Goal: Information Seeking & Learning: Learn about a topic

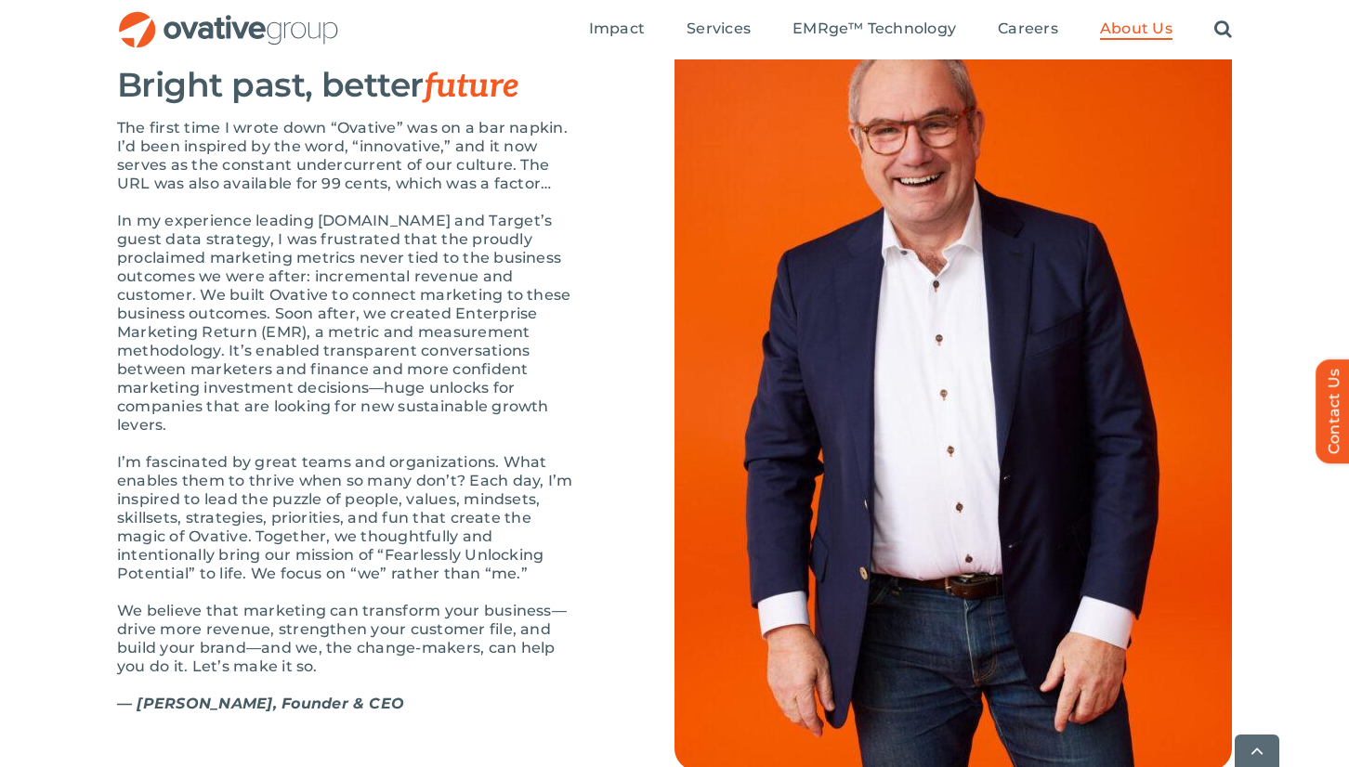
scroll to position [2020, 0]
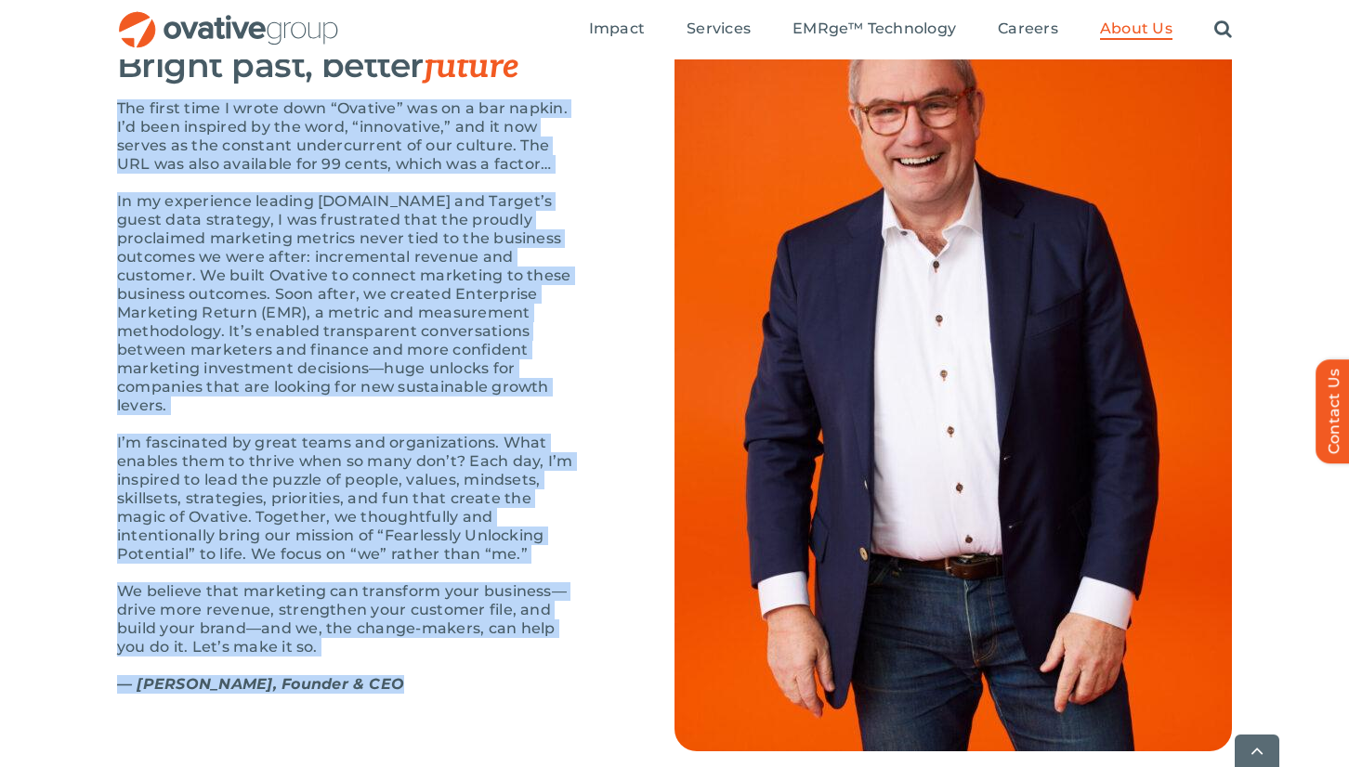
drag, startPoint x: 107, startPoint y: 161, endPoint x: 402, endPoint y: 725, distance: 637.3
click at [402, 725] on div "OUR STORY Bright past, better future The first time I wrote down “Ovative” was …" at bounding box center [674, 372] width 1349 height 760
copy div "Lor ipsum dolo S ametc adip “Elitsed” doe te i utl etdolo. M’a enim adminimv qu…"
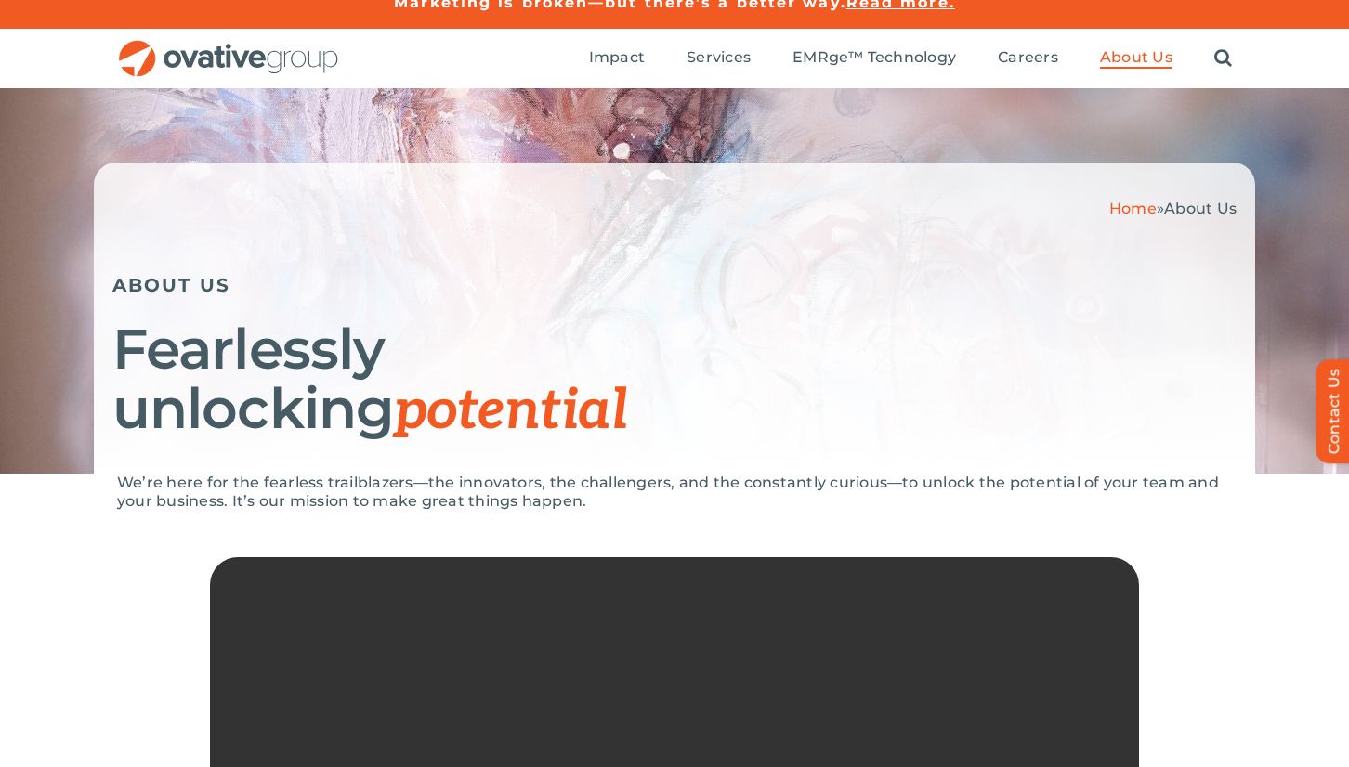
scroll to position [0, 0]
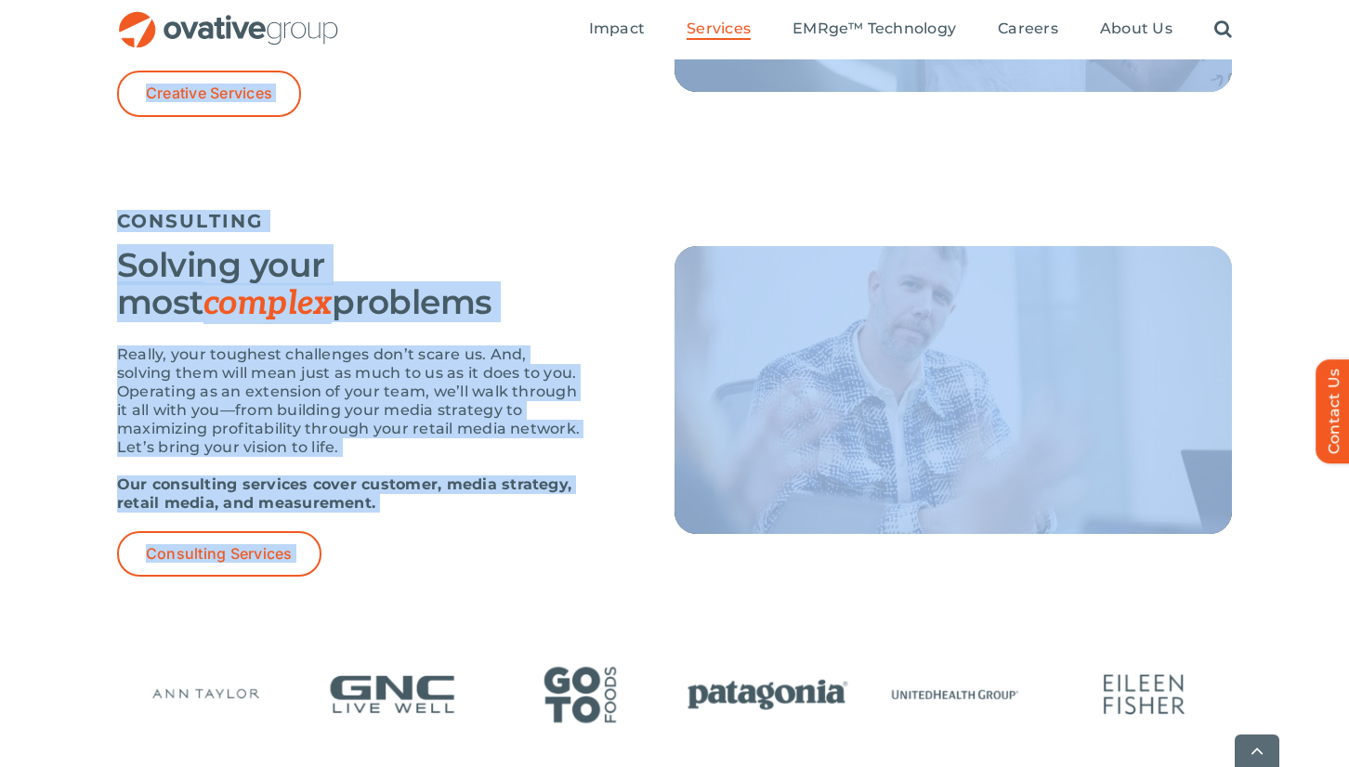
scroll to position [2536, 0]
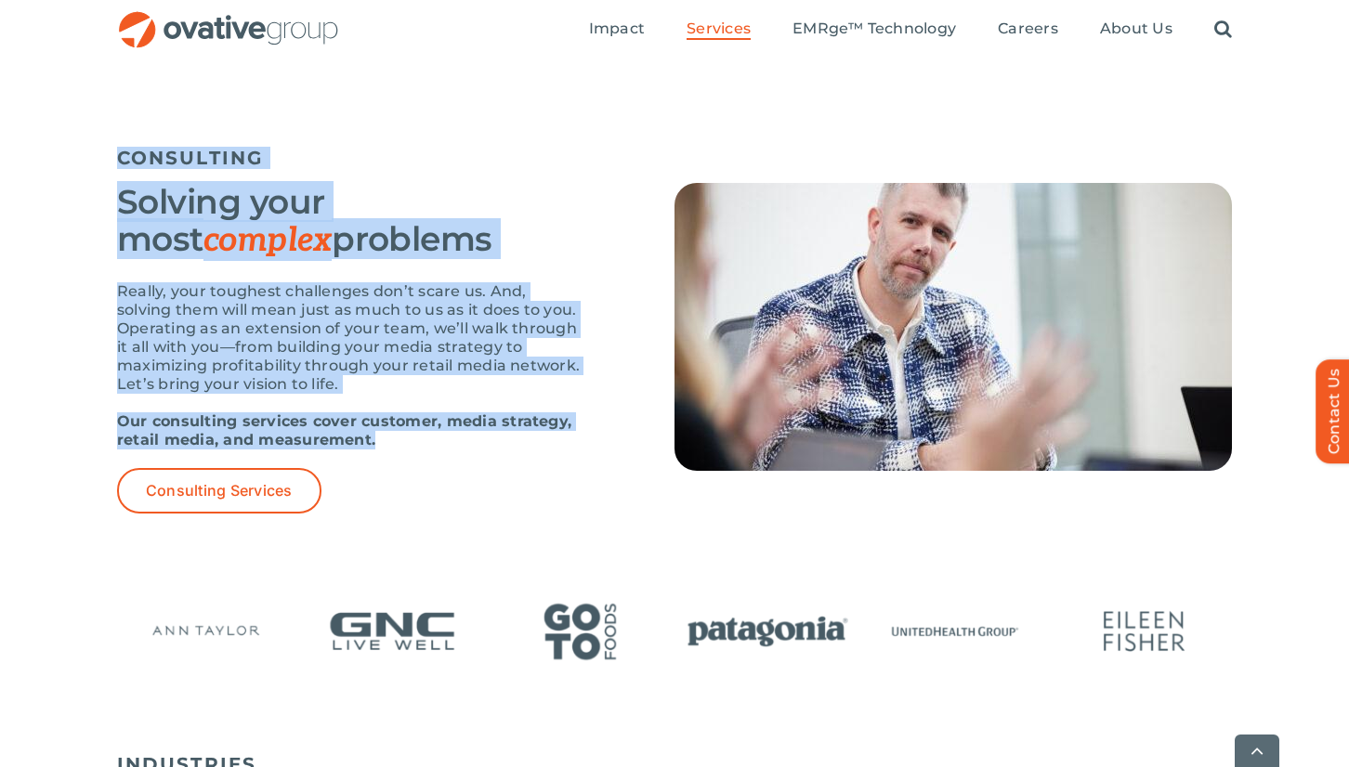
drag, startPoint x: 95, startPoint y: 267, endPoint x: 528, endPoint y: 450, distance: 470.8
click at [528, 450] on div "Home » Services SERVICES How we raise the bar Media We’re shattering silos and …" at bounding box center [674, 273] width 1293 height 5406
copy div "LOREMIPS Dol si ametc adi eli Seddo Ei’te incididunt utlab etd magnaaliq enima …"
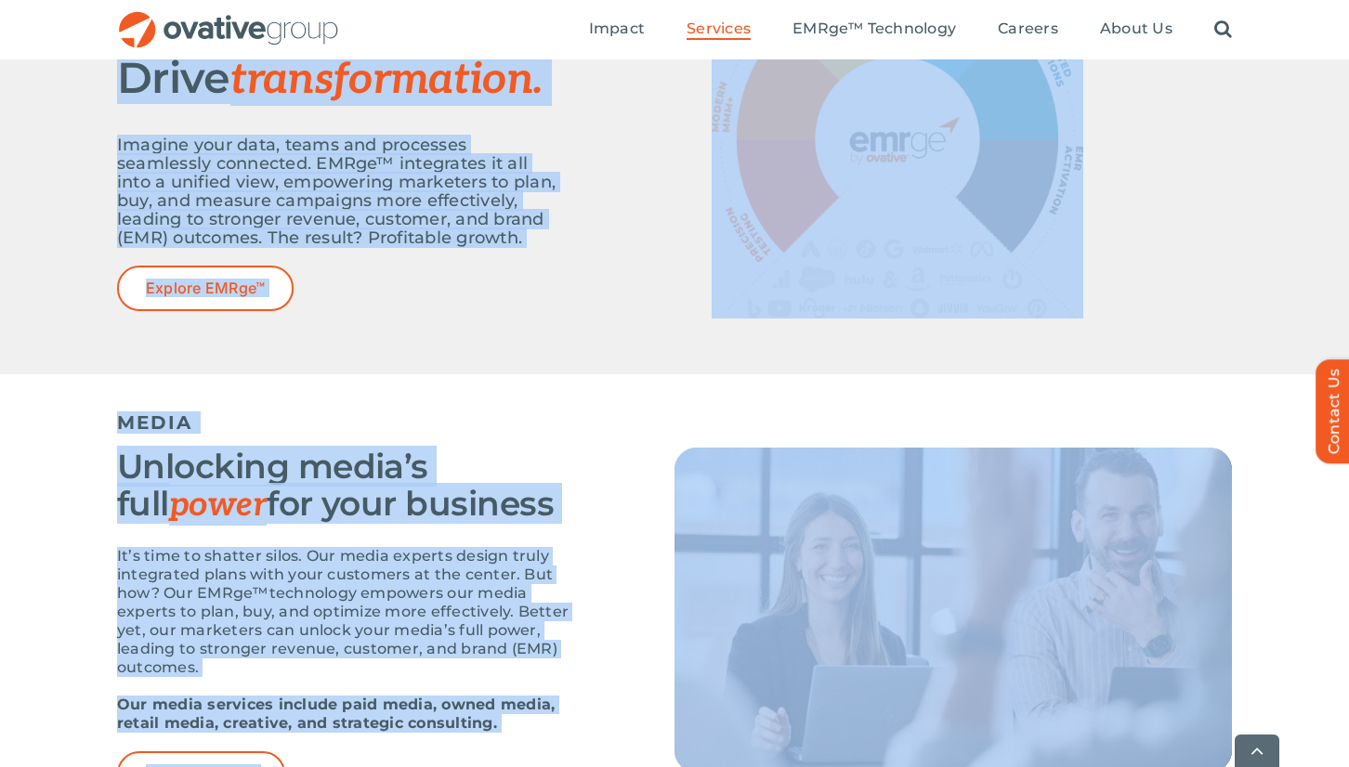
scroll to position [904, 0]
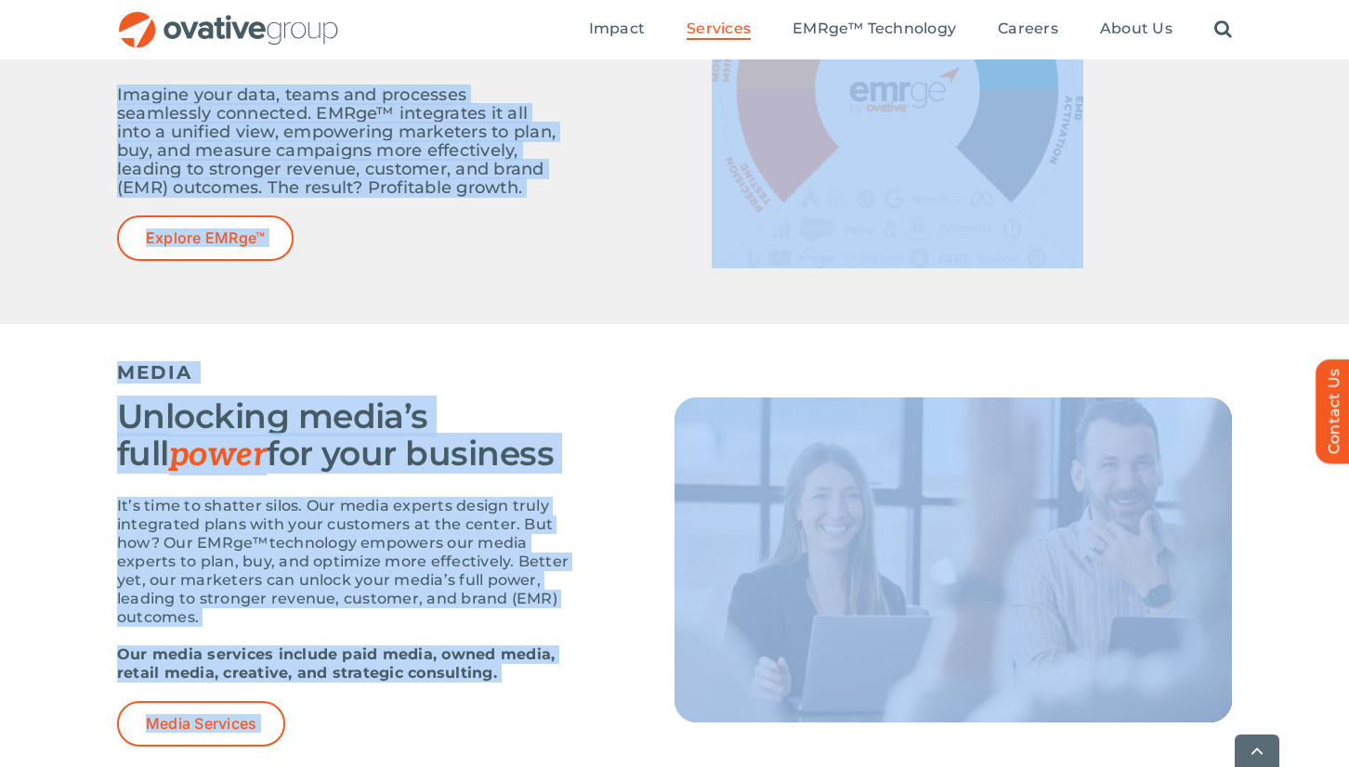
click at [429, 563] on p "It’s time to shatter silos. Our media experts design truly integrated plans wit…" at bounding box center [349, 562] width 464 height 130
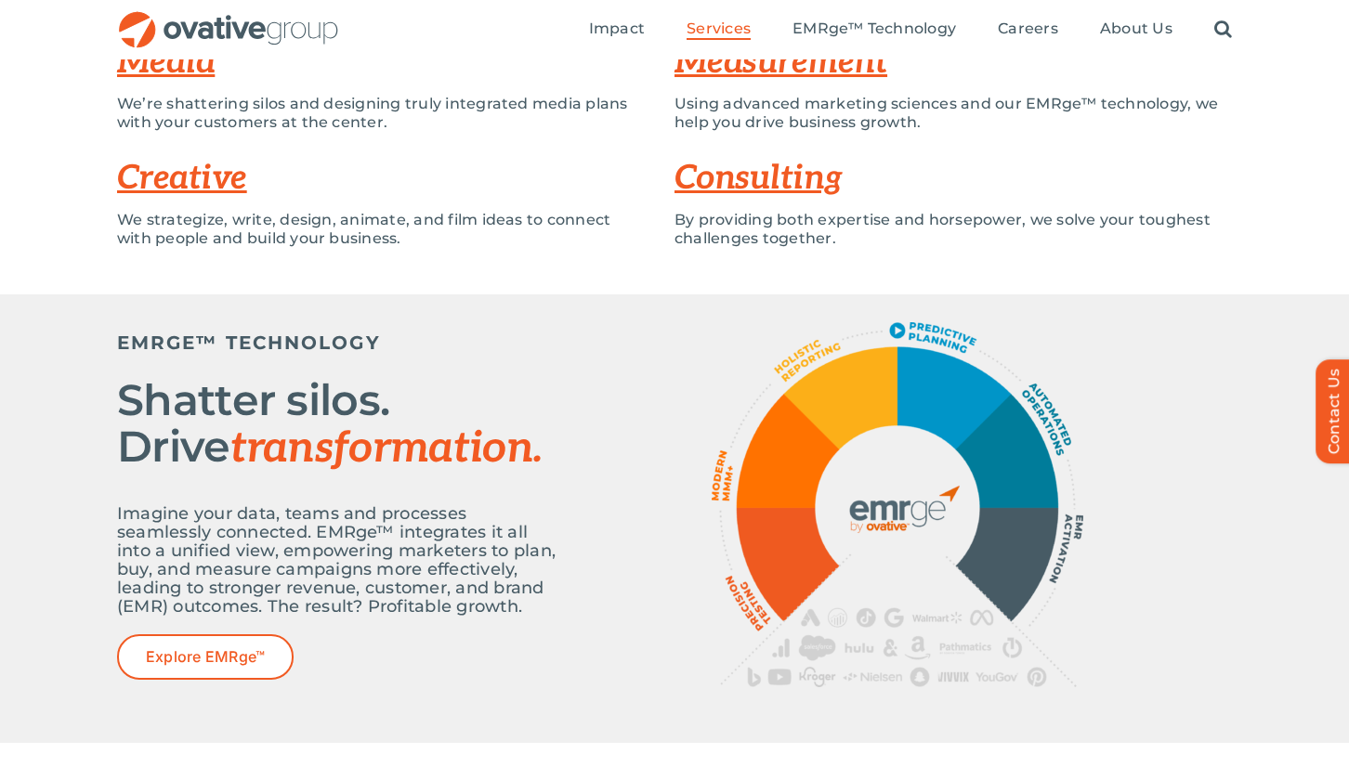
scroll to position [483, 0]
